Goal: Communication & Community: Answer question/provide support

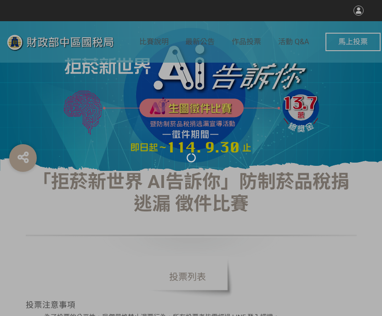
select select "vote"
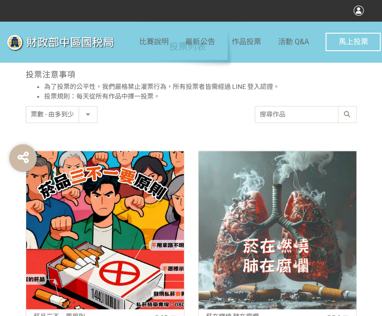
scroll to position [322, 0]
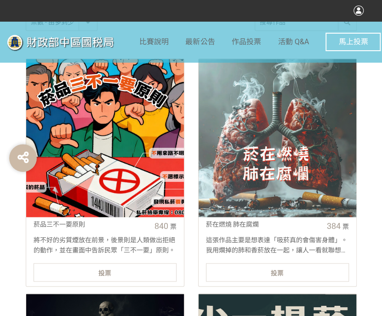
click at [135, 272] on div "投票" at bounding box center [105, 272] width 143 height 18
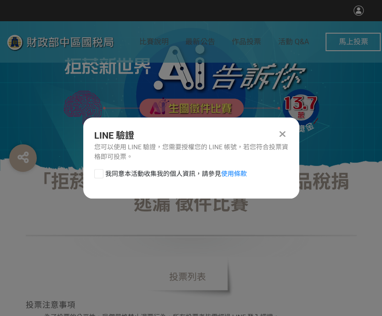
drag, startPoint x: 99, startPoint y: 175, endPoint x: 105, endPoint y: 178, distance: 7.4
click at [99, 175] on div at bounding box center [98, 173] width 9 height 9
checkbox input "true"
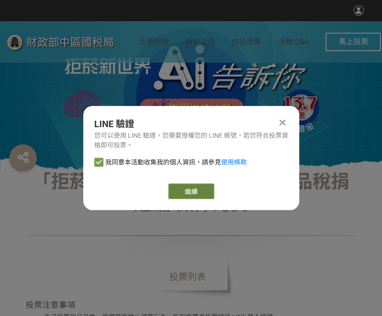
click at [201, 194] on link "繼續" at bounding box center [191, 191] width 46 height 16
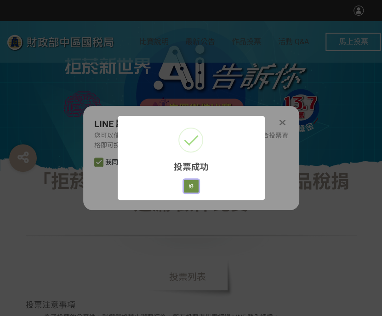
click at [193, 189] on button "好" at bounding box center [191, 185] width 15 height 13
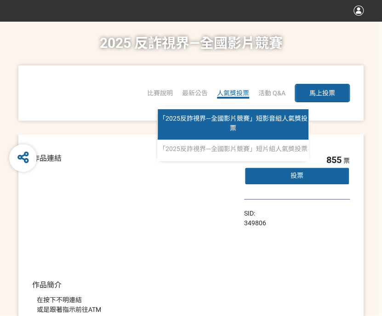
click at [236, 110] on link "「2025反詐視界—全國影片競賽」短影音組人氣獎投票" at bounding box center [233, 124] width 151 height 30
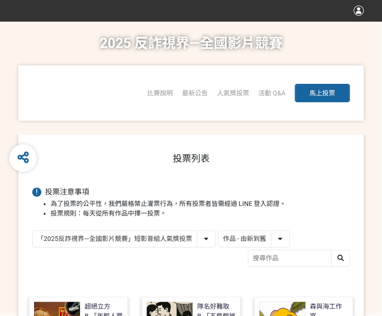
drag, startPoint x: 246, startPoint y: 245, endPoint x: 245, endPoint y: 240, distance: 5.7
click at [246, 245] on select "作品 - 由新到舊 作品 - 由舊到新 票數 - 由多到少 票數 - 由少到多" at bounding box center [254, 238] width 71 height 16
select select "vote"
click at [219, 230] on select "作品 - 由新到舊 作品 - 由舊到新 票數 - 由多到少 票數 - 由少到多" at bounding box center [254, 238] width 71 height 16
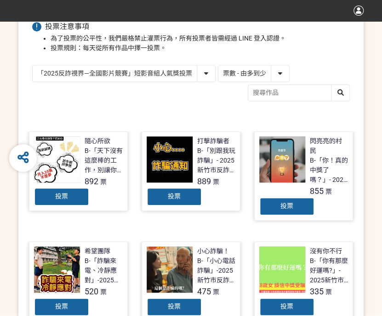
scroll to position [184, 0]
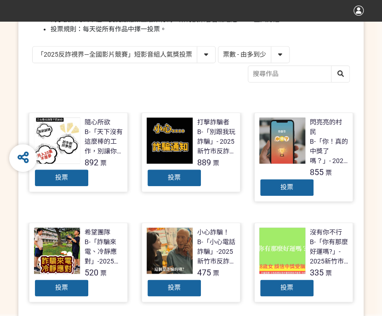
click at [167, 176] on div "投票" at bounding box center [174, 177] width 55 height 18
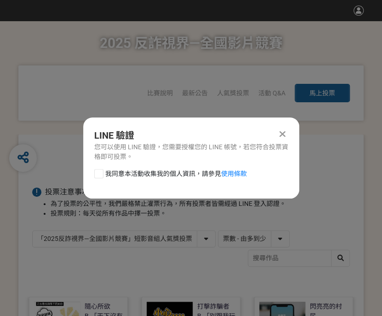
click at [102, 174] on div at bounding box center [98, 173] width 9 height 9
checkbox input "true"
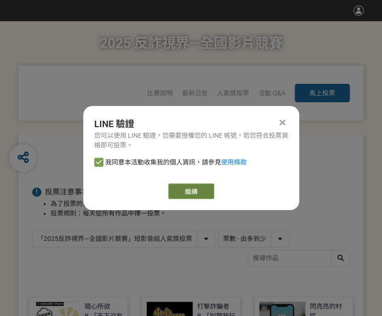
click at [178, 193] on link "繼續" at bounding box center [191, 191] width 46 height 16
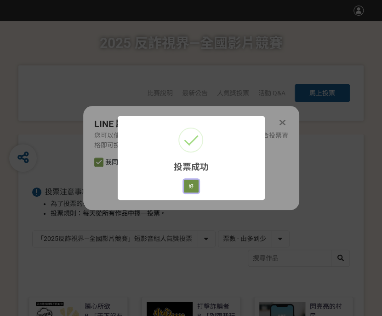
click at [194, 185] on button "好" at bounding box center [191, 185] width 15 height 13
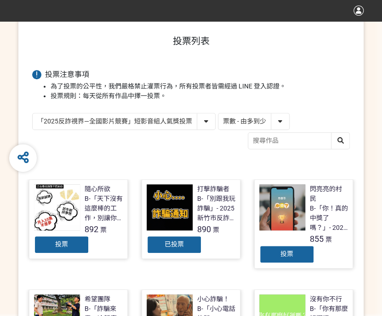
scroll to position [142, 0]
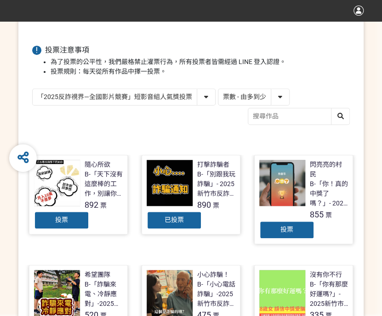
click at [176, 96] on select "「2025反詐視界—全國影片競賽」短影音組人氣獎投票 「2025反詐視界—全國影片競賽」短片組人氣獎投票" at bounding box center [124, 97] width 183 height 16
select select "13146"
click at [33, 89] on select "「2025反詐視界—全國影片競賽」短影音組人氣獎投票 「2025反詐視界—全國影片競賽」短片組人氣獎投票" at bounding box center [124, 97] width 183 height 16
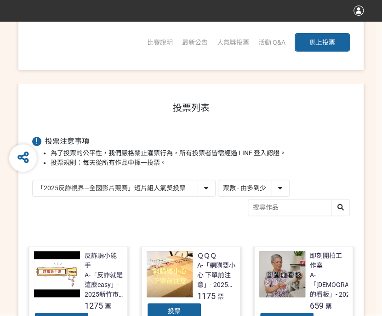
scroll to position [138, 0]
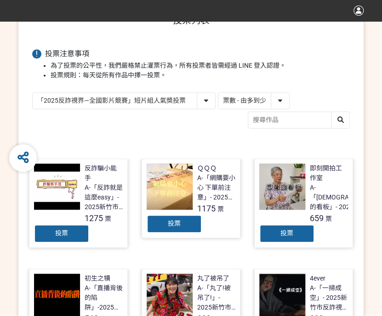
click at [160, 219] on div "投票" at bounding box center [174, 223] width 55 height 18
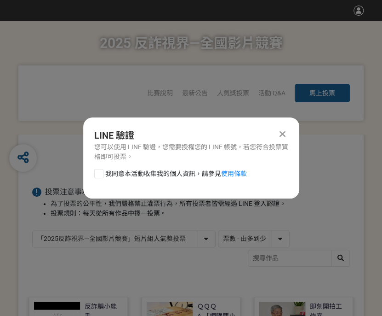
scroll to position [0, 0]
click at [96, 174] on div at bounding box center [98, 173] width 9 height 9
checkbox input "true"
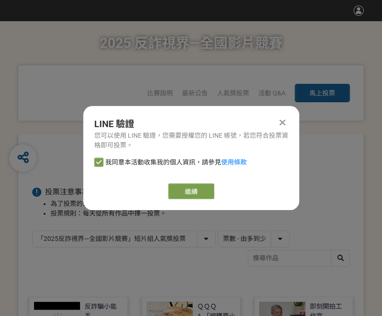
click at [206, 200] on div "LINE 驗證 您可以使用 LINE 驗證，您需要授權您的 LINE 帳號，若您符合投票資格即可投票。 我同意本活動收集我的個人資訊，請參見 使用條款 繼續" at bounding box center [191, 158] width 216 height 104
click at [200, 190] on link "繼續" at bounding box center [191, 191] width 46 height 16
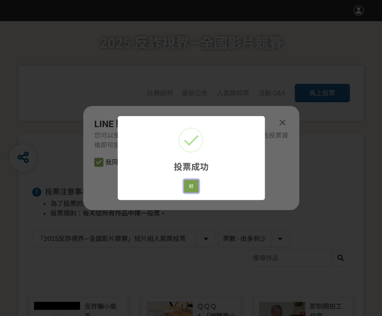
drag, startPoint x: 189, startPoint y: 186, endPoint x: 388, endPoint y: 196, distance: 199.0
click at [189, 186] on button "好" at bounding box center [191, 185] width 15 height 13
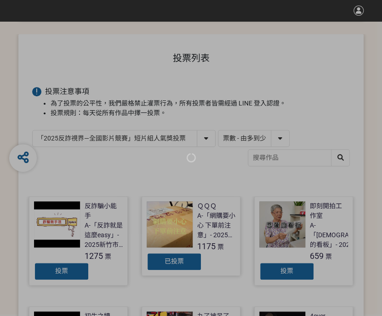
scroll to position [109, 0]
